Goal: Task Accomplishment & Management: Complete application form

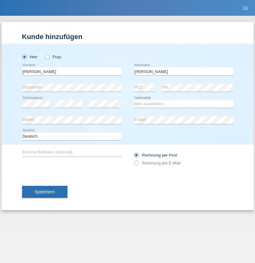
type input "[PERSON_NAME]"
select select "SO"
select select "C"
select select "20"
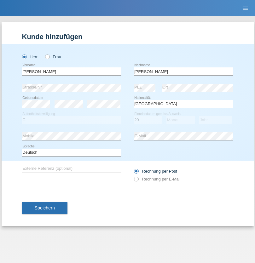
select select "07"
select select "2011"
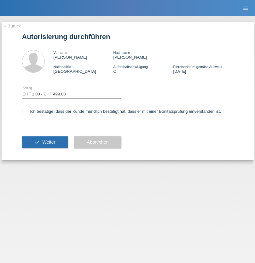
select select "1"
checkbox input "true"
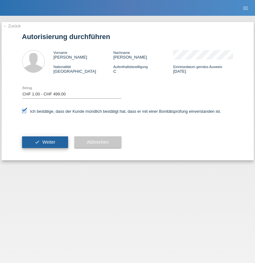
click at [45, 142] on span "Weiter" at bounding box center [48, 142] width 13 height 5
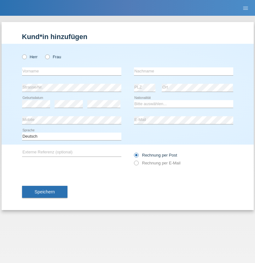
radio input "true"
click at [72, 71] on input "text" at bounding box center [71, 72] width 99 height 8
type input "Mahammud"
click at [184, 71] on input "text" at bounding box center [183, 72] width 99 height 8
type input "Mahamed"
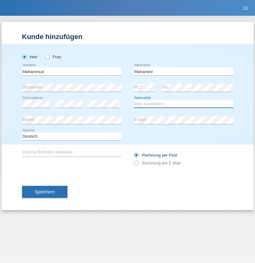
select select "SO"
select select "C"
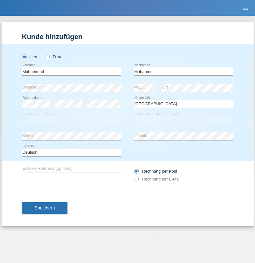
select select "28"
select select "11"
select select "2011"
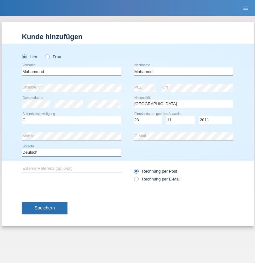
select select "en"
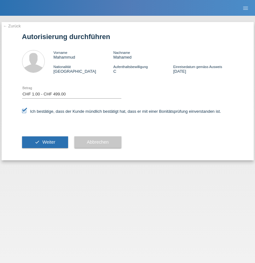
select select "1"
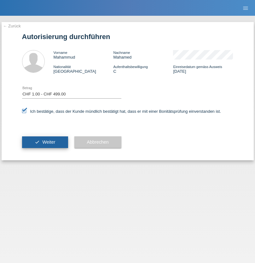
click at [45, 142] on span "Weiter" at bounding box center [48, 142] width 13 height 5
